Goal: Task Accomplishment & Management: Complete application form

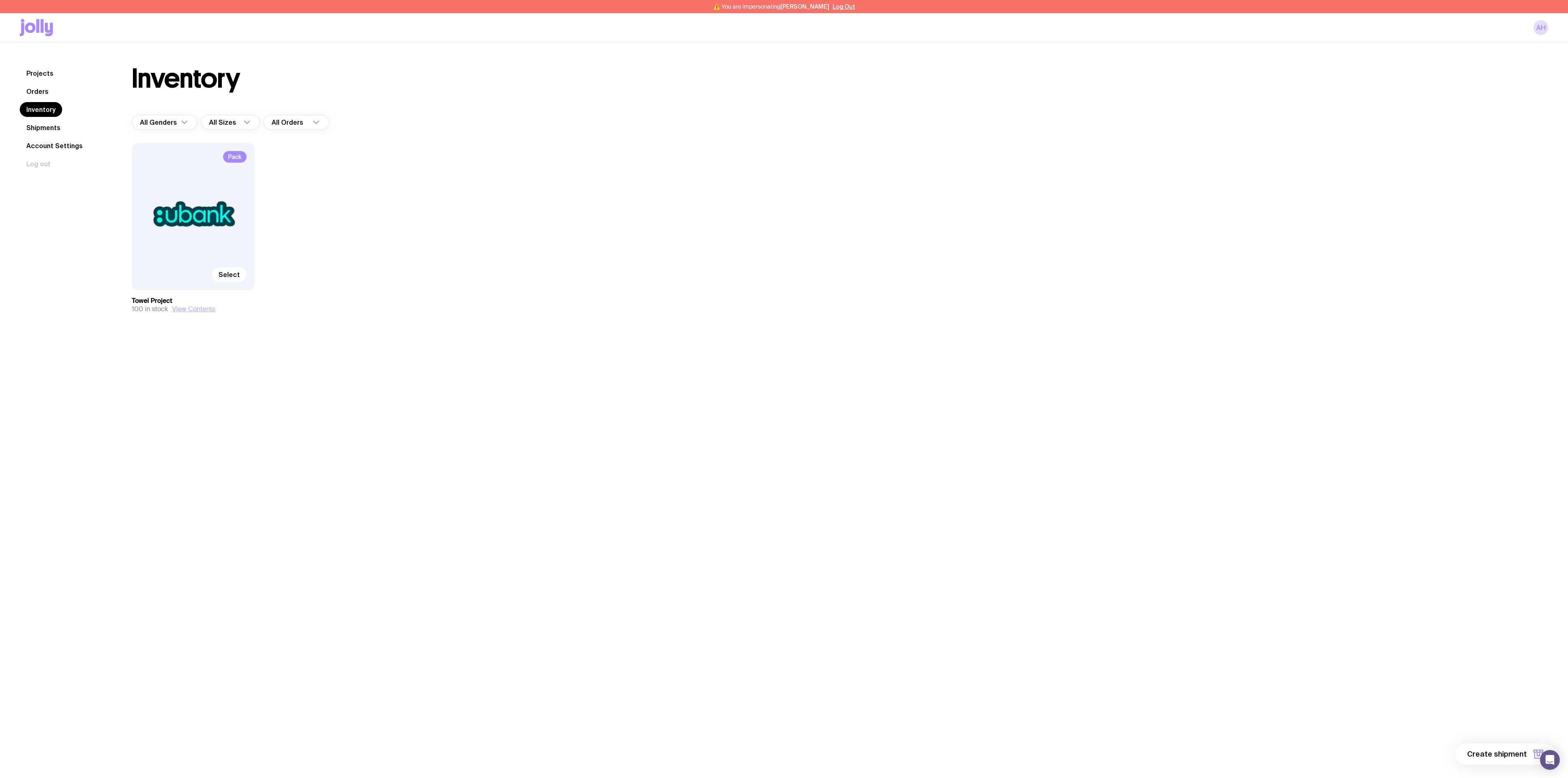
click at [201, 310] on button "View Contents" at bounding box center [194, 309] width 43 height 9
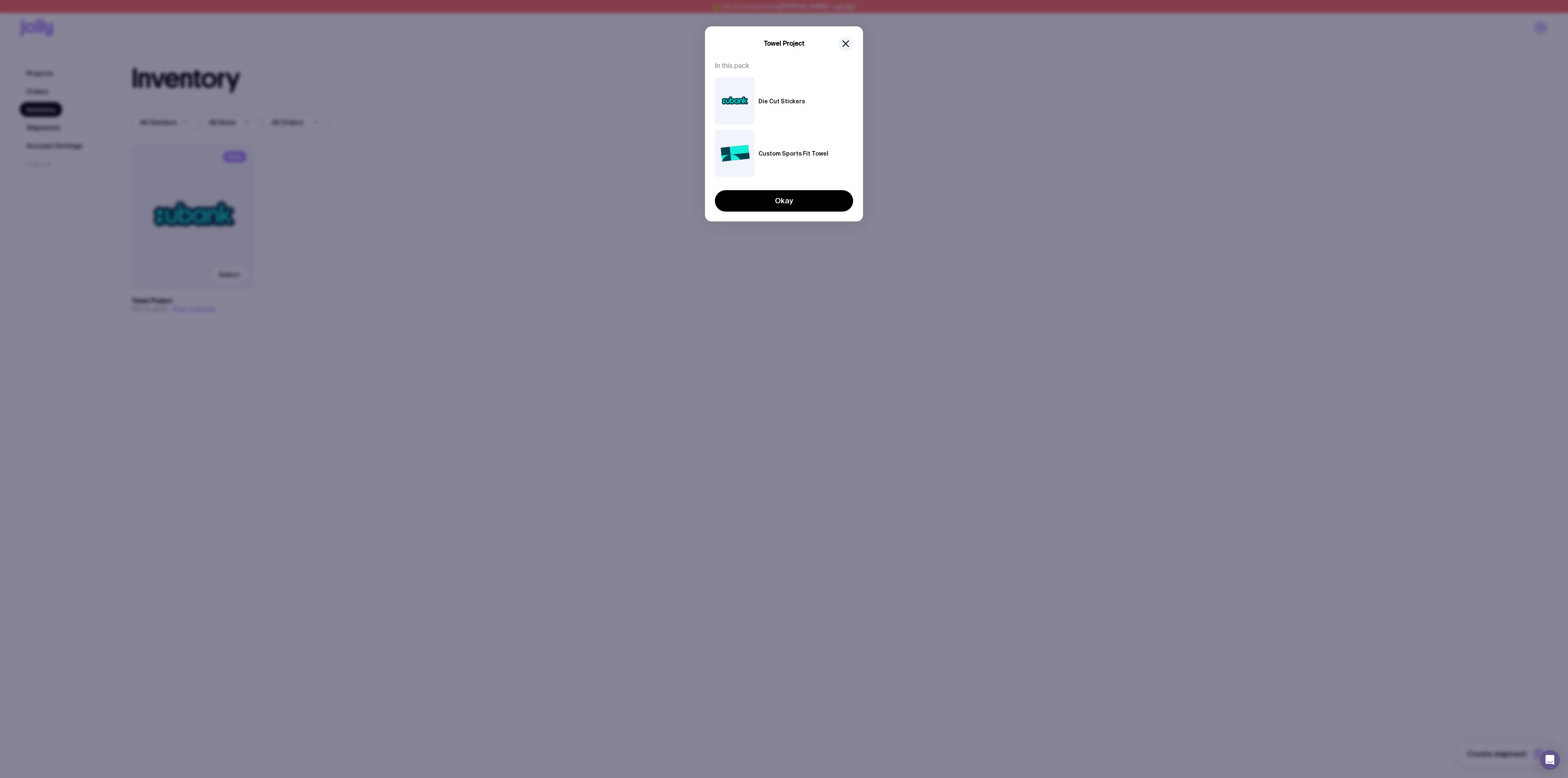
click at [582, 225] on div "Towel Project In this pack Die Cut Stickers Custom Sports Fit Towel Okay" at bounding box center [784, 389] width 1568 height 778
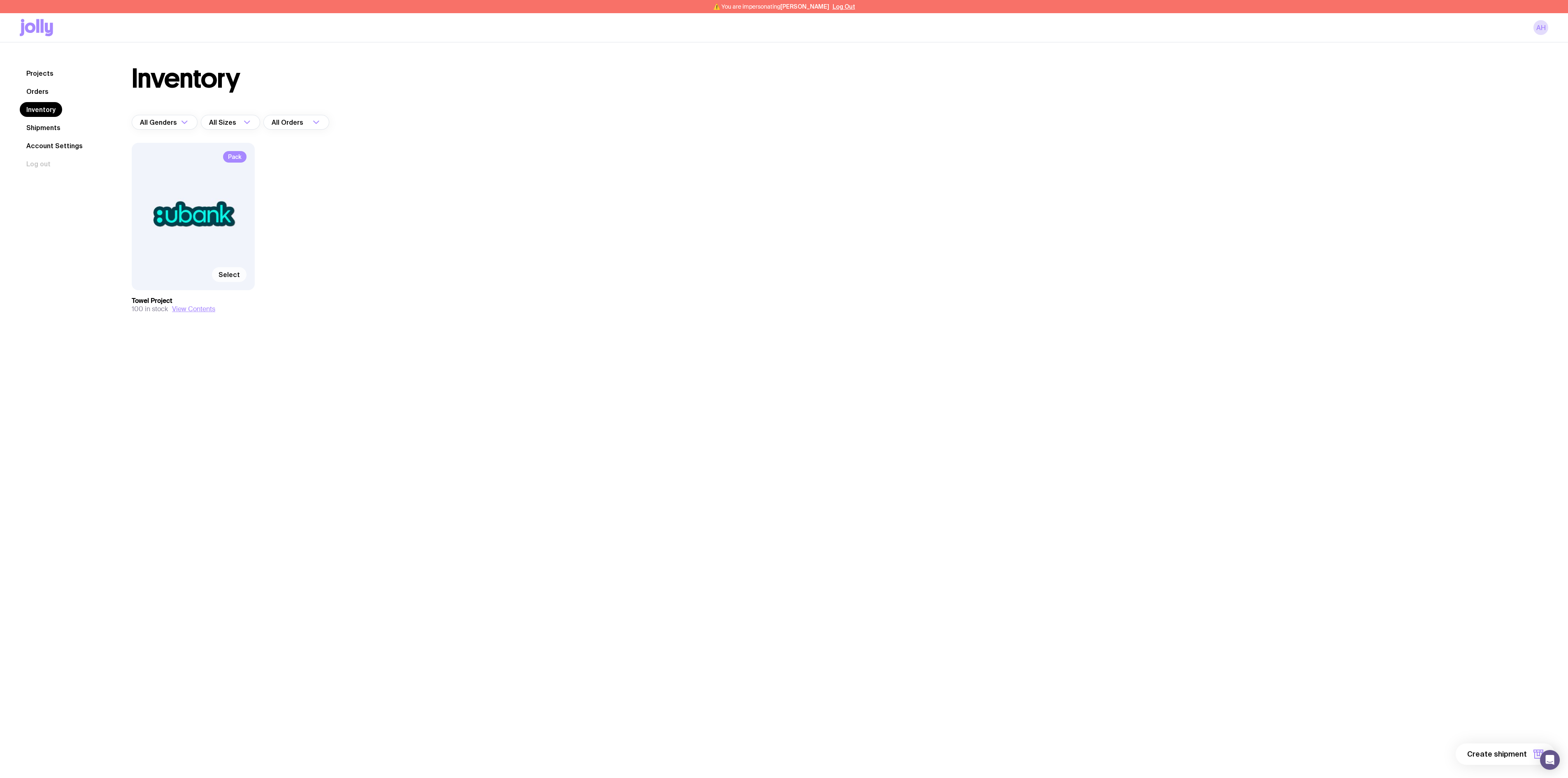
click at [234, 275] on span "Select" at bounding box center [229, 275] width 21 height 9
click at [0, 0] on input "Select" at bounding box center [0, 0] width 0 height 0
click at [1516, 755] on span "1 item" at bounding box center [1517, 754] width 21 height 10
type textarea "1"
drag, startPoint x: 1535, startPoint y: 673, endPoint x: 1525, endPoint y: 673, distance: 10.0
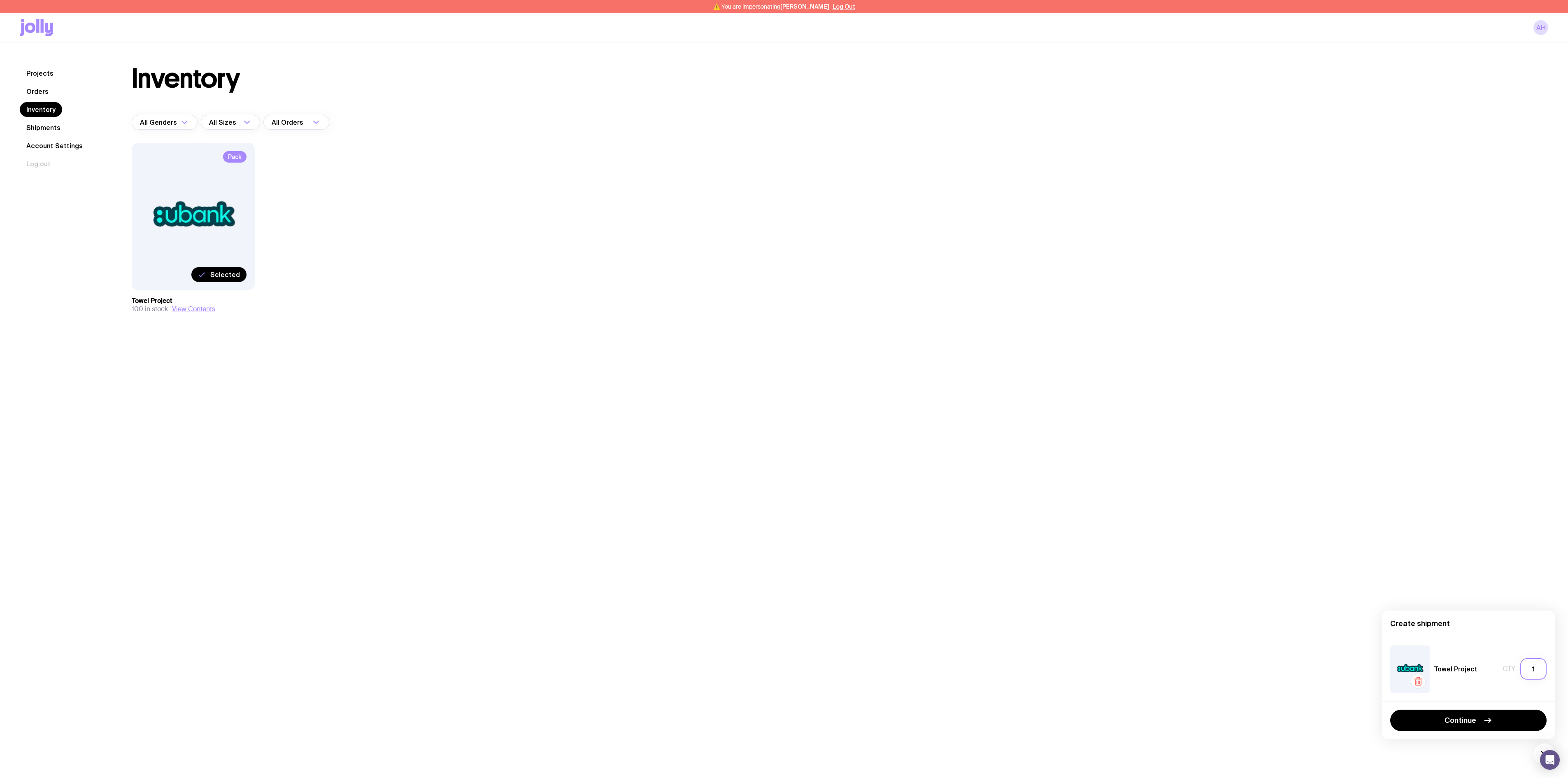
click at [1525, 673] on input "1" at bounding box center [1533, 668] width 26 height 21
type input "4"
click at [1470, 711] on button "Continue" at bounding box center [1468, 720] width 156 height 21
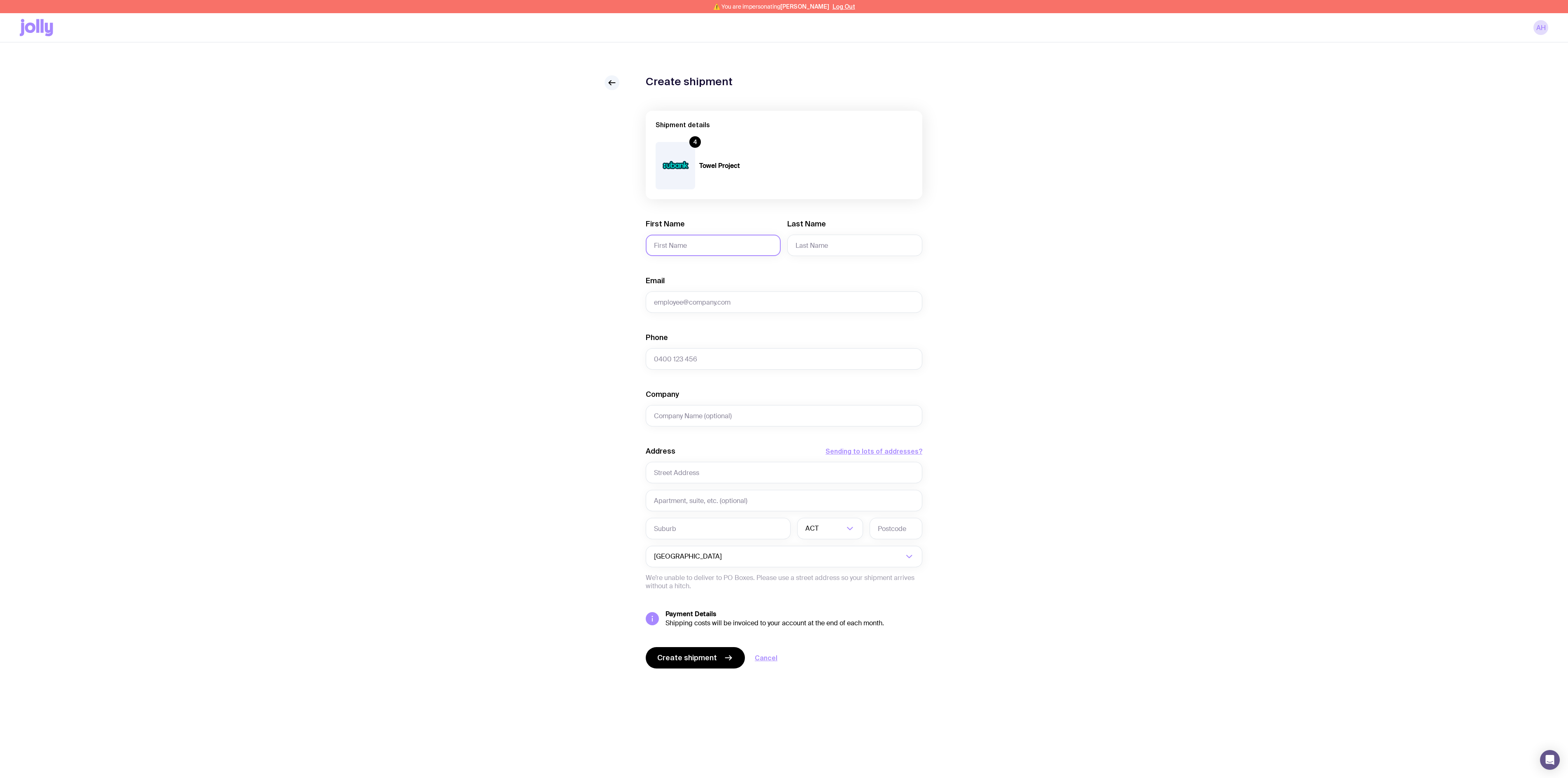
click at [706, 250] on input "First Name" at bounding box center [713, 245] width 135 height 21
type input "[PERSON_NAME]"
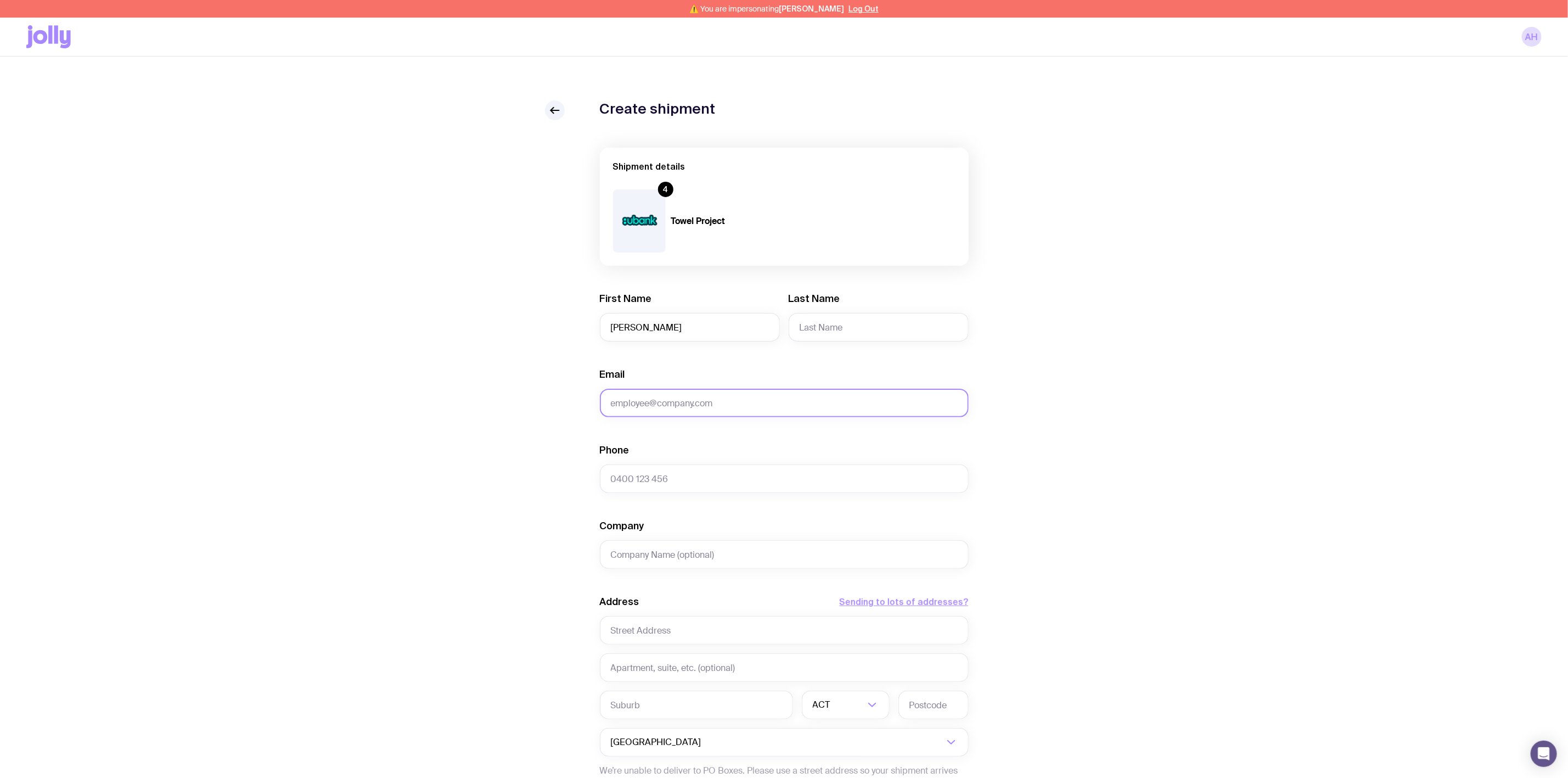
click at [677, 401] on input "Email" at bounding box center [784, 403] width 368 height 28
paste input "[PERSON_NAME][EMAIL_ADDRESS][DOMAIN_NAME]"
type input "[PERSON_NAME][EMAIL_ADDRESS][DOMAIN_NAME]"
click at [667, 395] on input "Email" at bounding box center [784, 403] width 368 height 28
paste input "[PERSON_NAME][EMAIL_ADDRESS][PERSON_NAME][DOMAIN_NAME]"
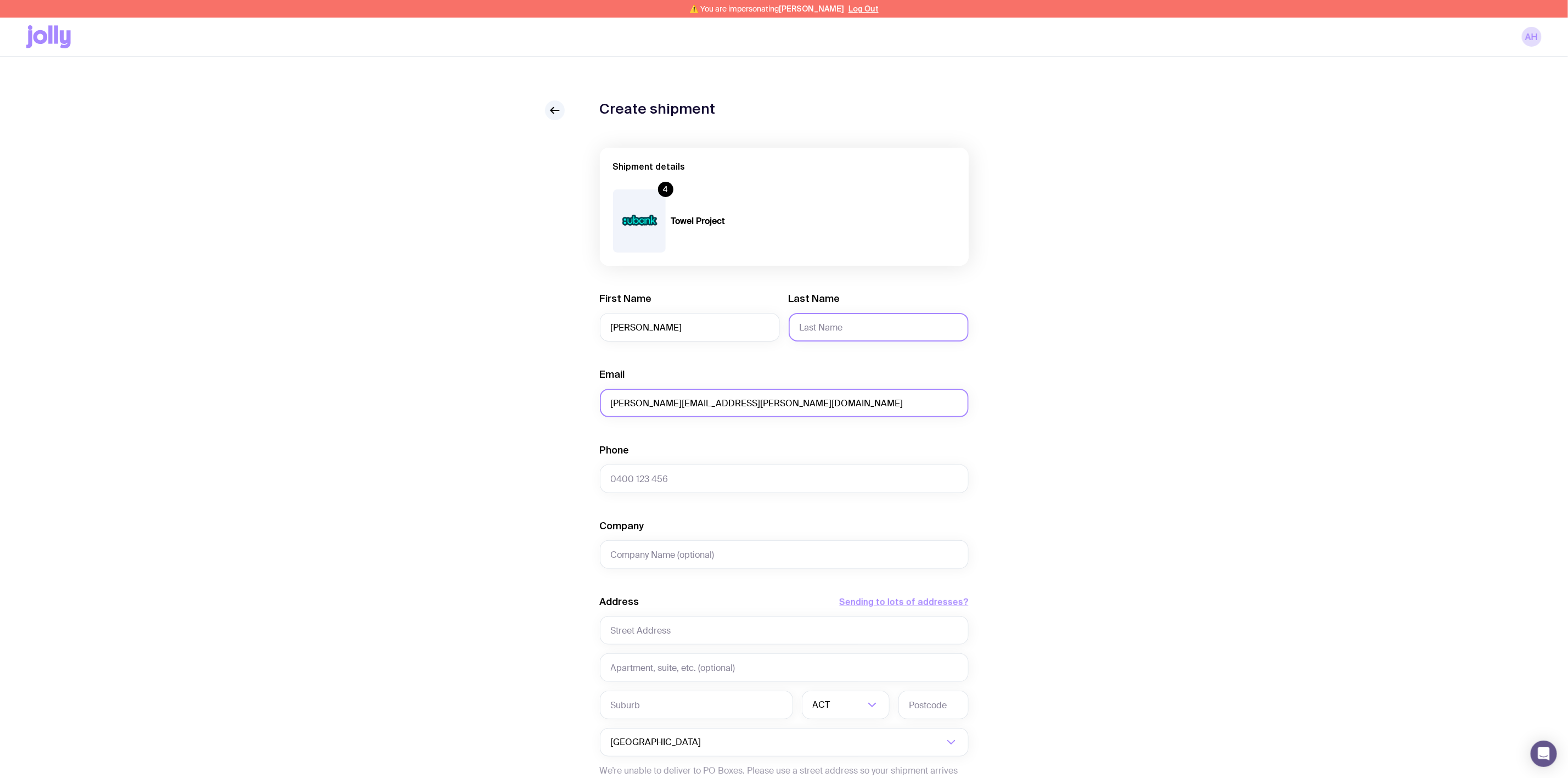
type input "[PERSON_NAME][EMAIL_ADDRESS][PERSON_NAME][DOMAIN_NAME]"
click at [851, 326] on input "Last Name" at bounding box center [879, 326] width 180 height 28
click at [1100, 352] on div "Create shipment Shipment details 4 Towel Project First Name [PERSON_NAME] Last …" at bounding box center [783, 518] width 1515 height 835
click at [835, 326] on input "Harrsion" at bounding box center [879, 326] width 180 height 28
type input "[PERSON_NAME]"
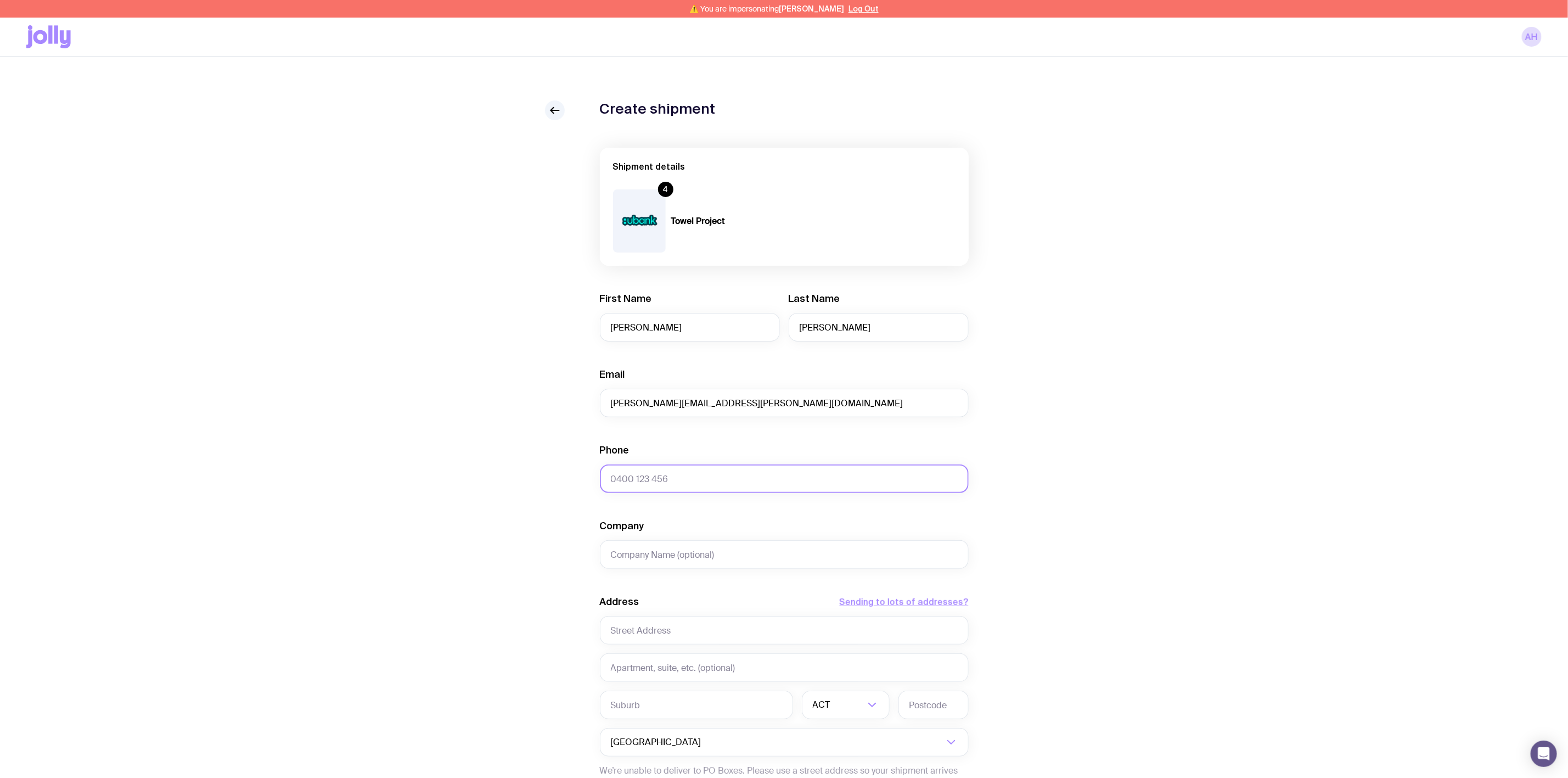
click at [641, 477] on input "Phone" at bounding box center [784, 478] width 368 height 28
paste input "0428 865 703"
type input "0428 865 703"
click at [627, 549] on input "Company" at bounding box center [784, 554] width 368 height 28
type input "Ubank"
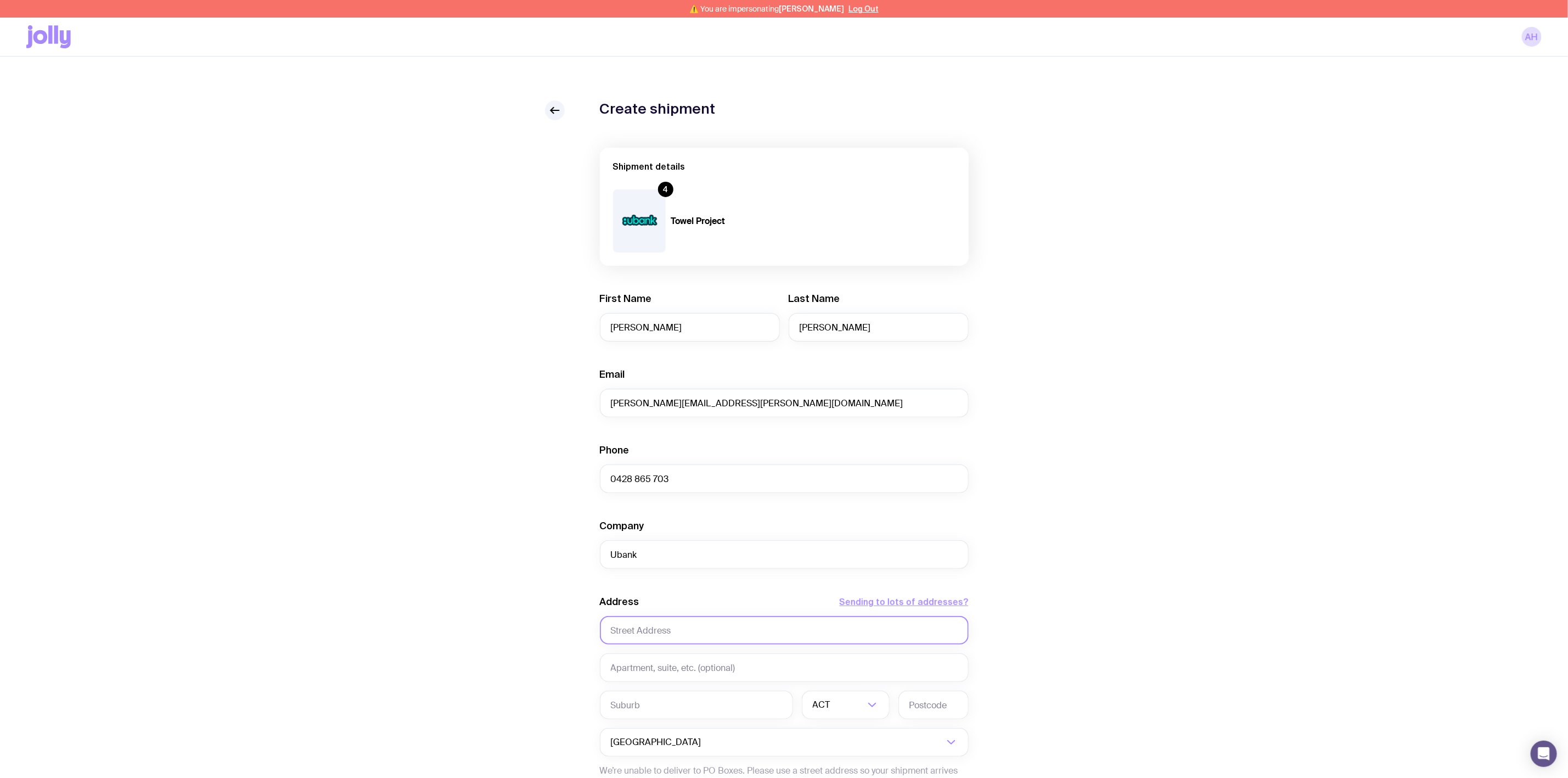
click at [631, 633] on input "text" at bounding box center [784, 630] width 368 height 28
paste input "[STREET_ADDRESS][PERSON_NAME]"
type input "[STREET_ADDRESS][PERSON_NAME]"
click at [666, 669] on input "text" at bounding box center [784, 668] width 368 height 28
paste input "Level 9"
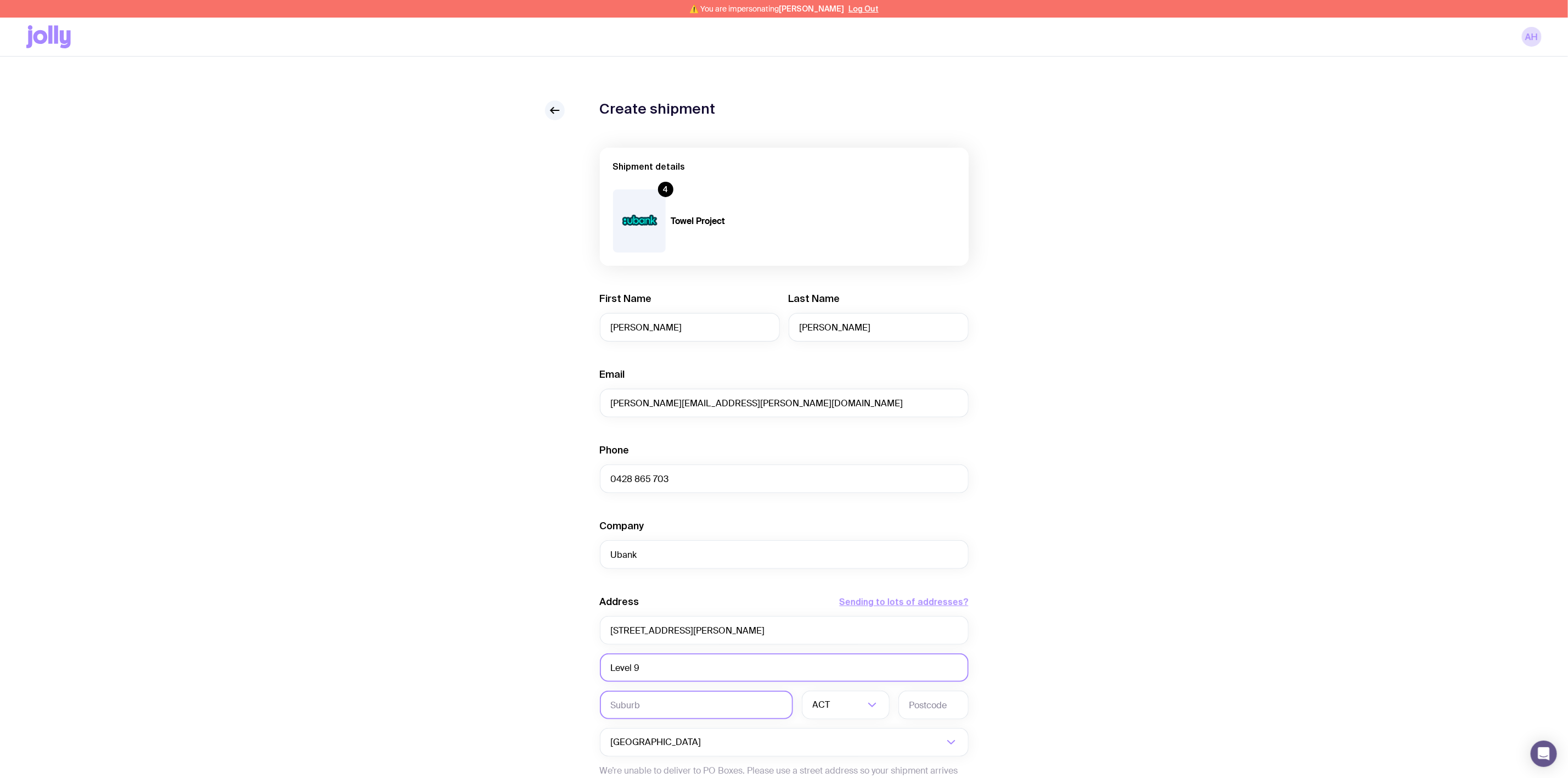
type input "Level 9"
click at [646, 704] on input "text" at bounding box center [696, 705] width 193 height 28
type input "[GEOGRAPHIC_DATA]"
type input "2000"
click at [840, 711] on input "Search for option" at bounding box center [848, 705] width 32 height 28
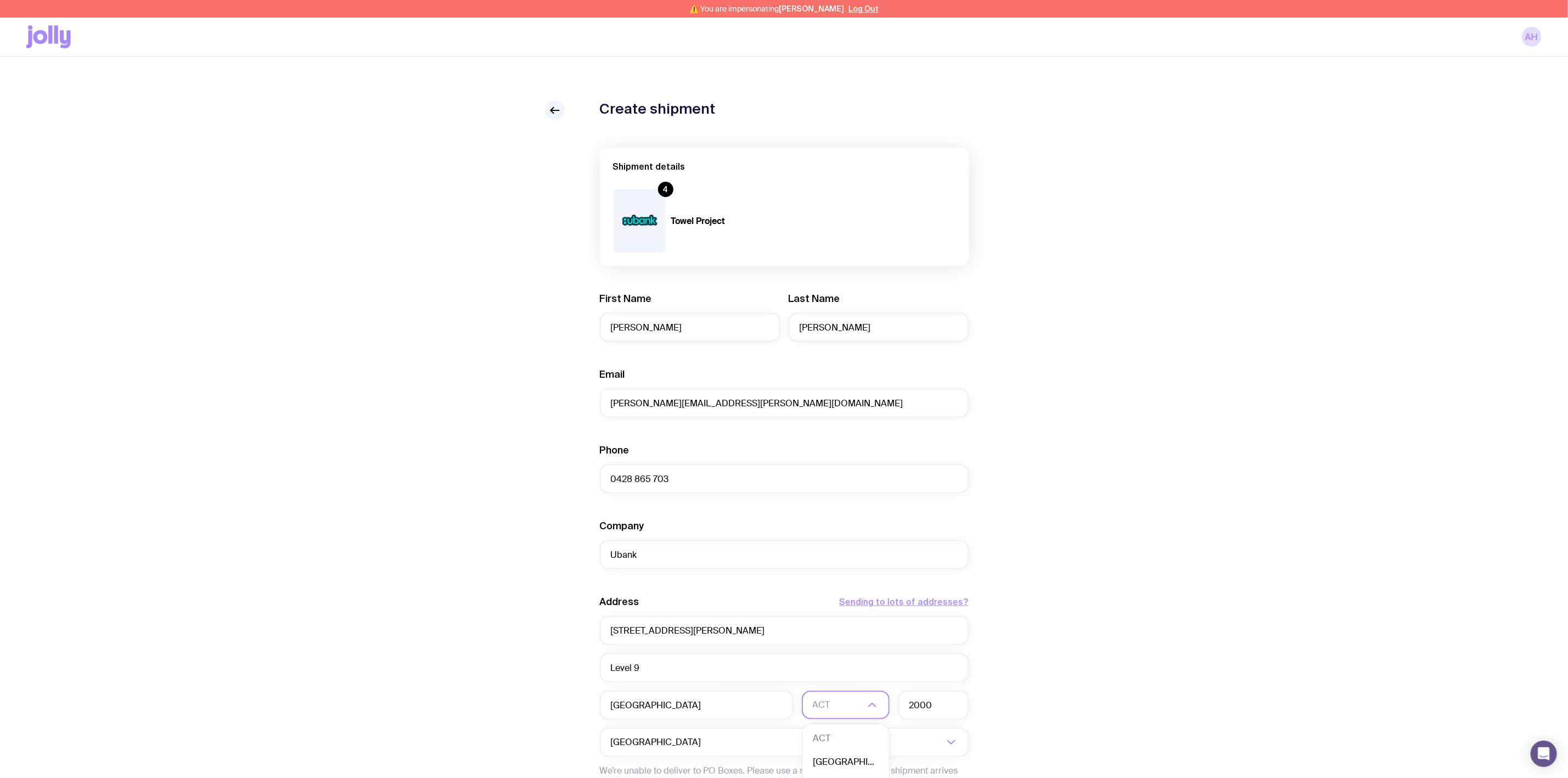
click at [829, 764] on li "[GEOGRAPHIC_DATA]" at bounding box center [845, 762] width 87 height 24
click at [1049, 654] on div "Create shipment Shipment details 4 Towel Project First Name [PERSON_NAME] Last …" at bounding box center [783, 518] width 1515 height 835
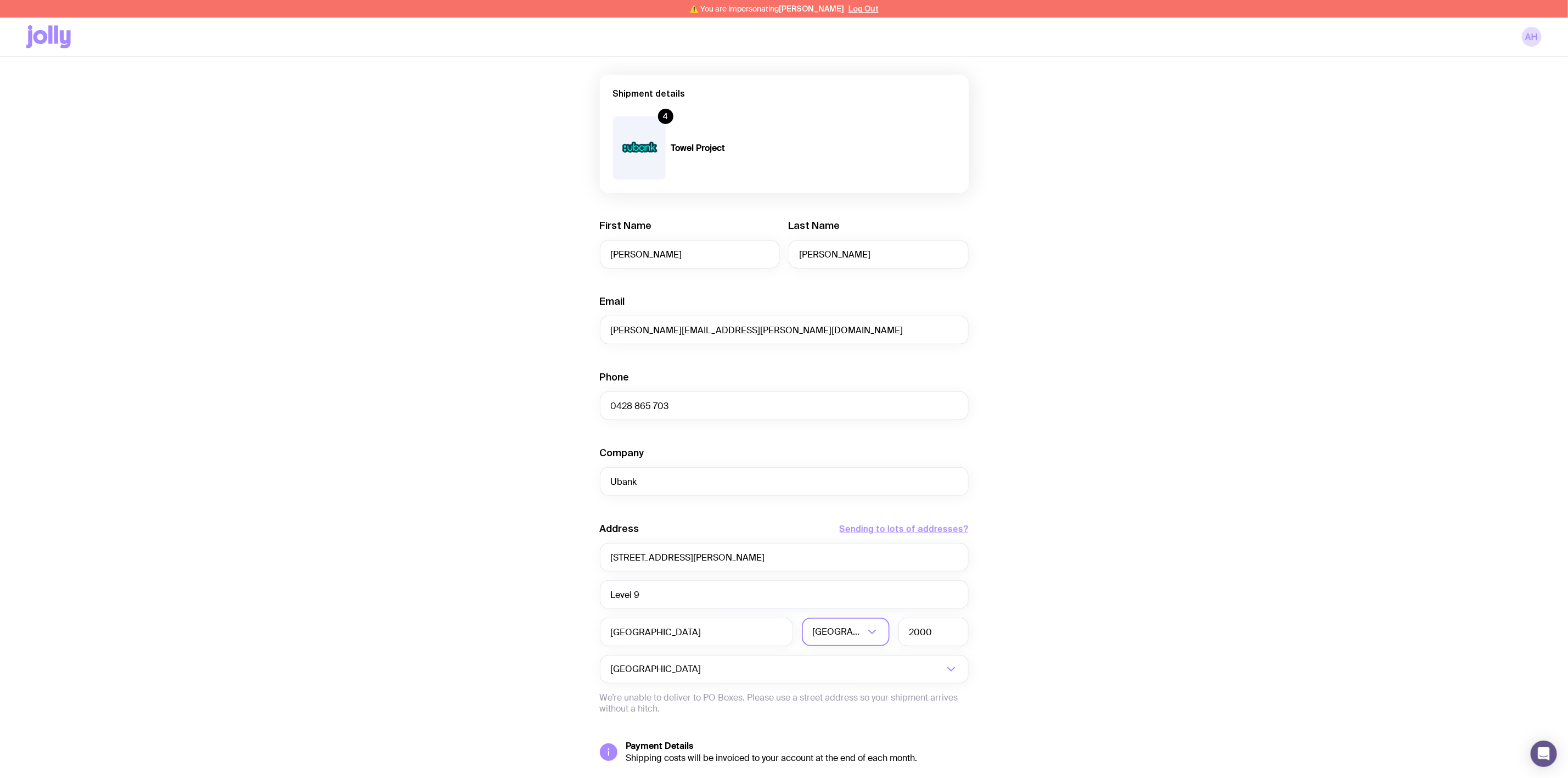
scroll to position [157, 0]
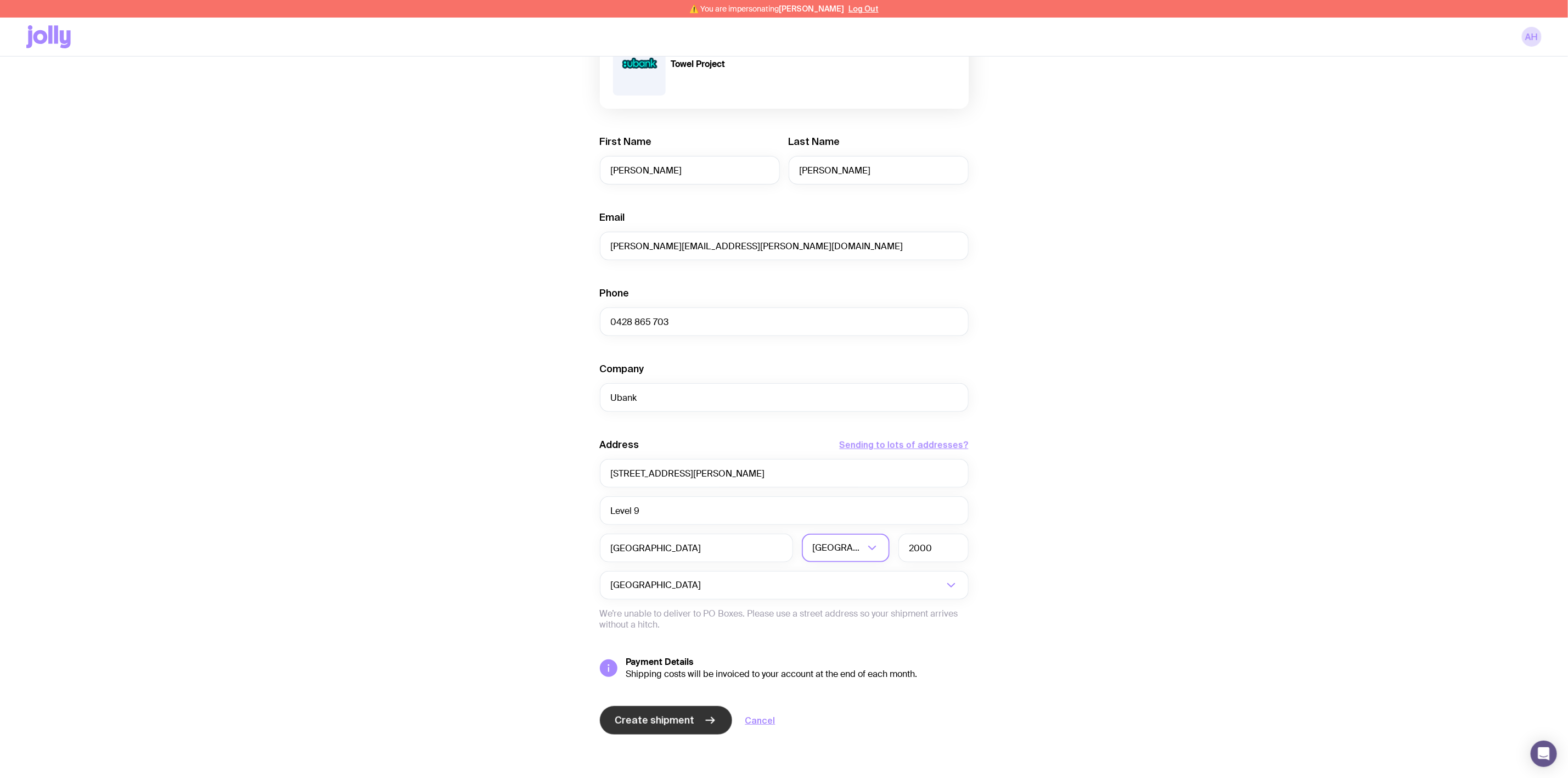
click at [648, 724] on span "Create shipment" at bounding box center [655, 720] width 80 height 13
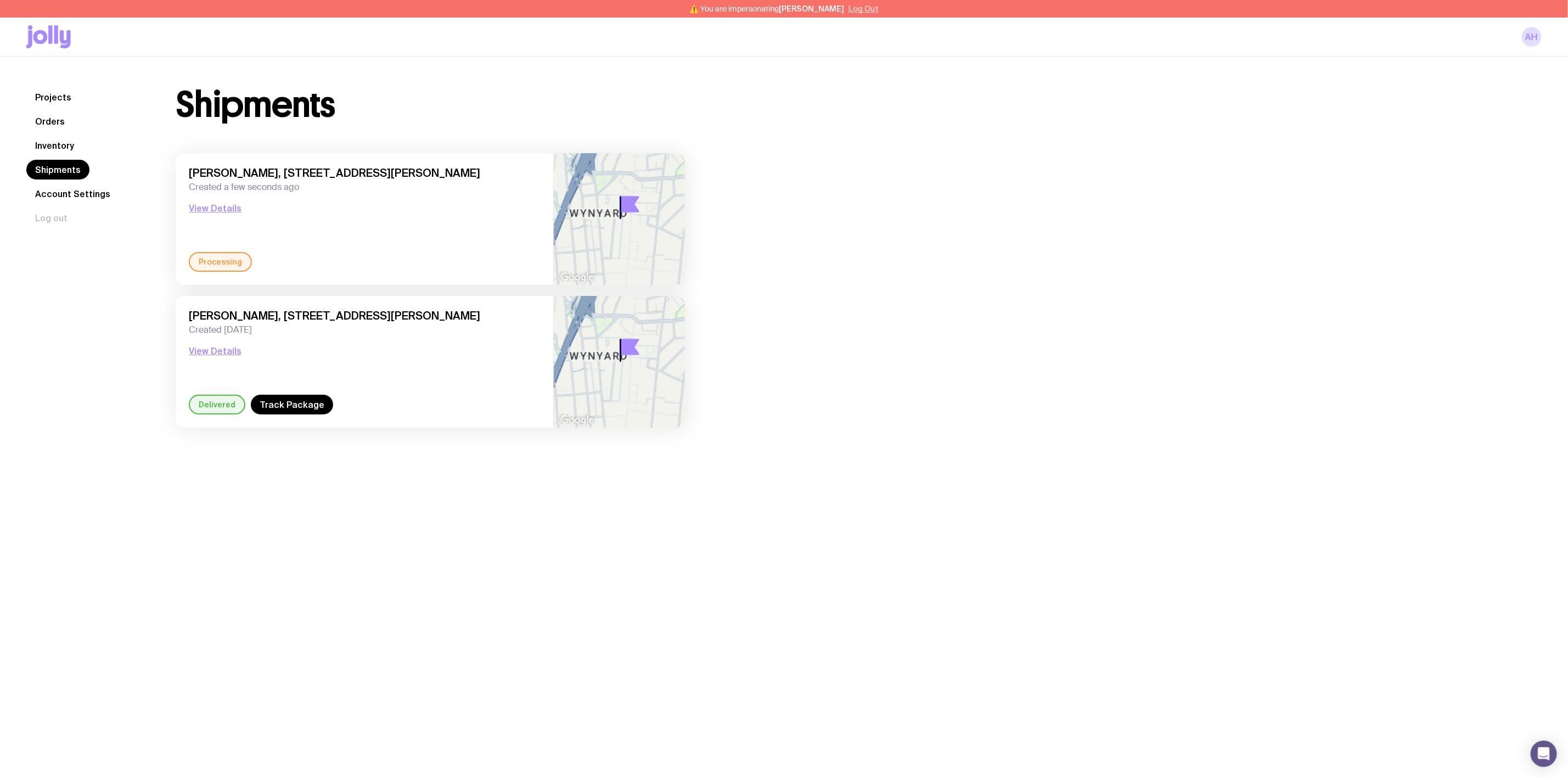
click at [872, 9] on button "Log Out" at bounding box center [863, 8] width 30 height 9
